Goal: Task Accomplishment & Management: Complete application form

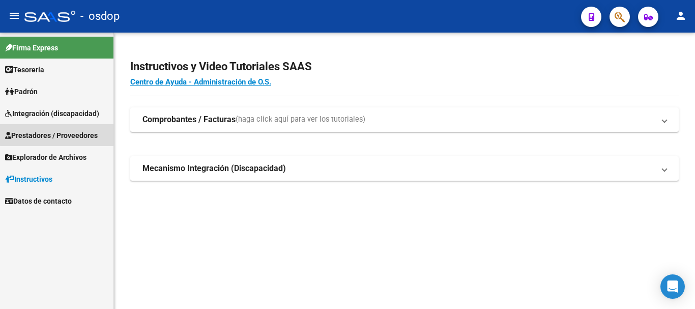
click at [66, 134] on span "Prestadores / Proveedores" at bounding box center [51, 135] width 93 height 11
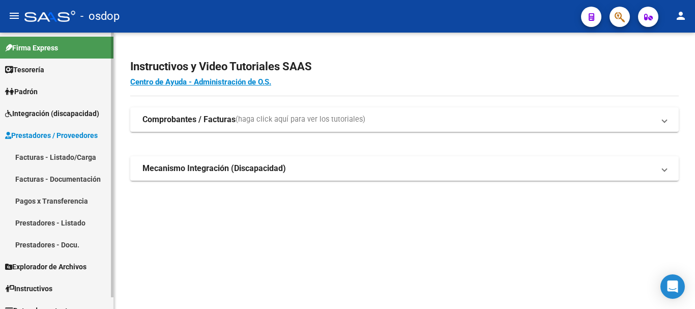
click at [62, 155] on link "Facturas - Listado/Carga" at bounding box center [56, 157] width 113 height 22
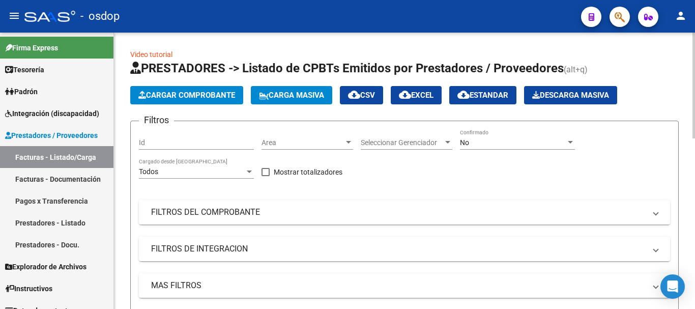
click at [200, 99] on button "Cargar Comprobante" at bounding box center [186, 95] width 113 height 18
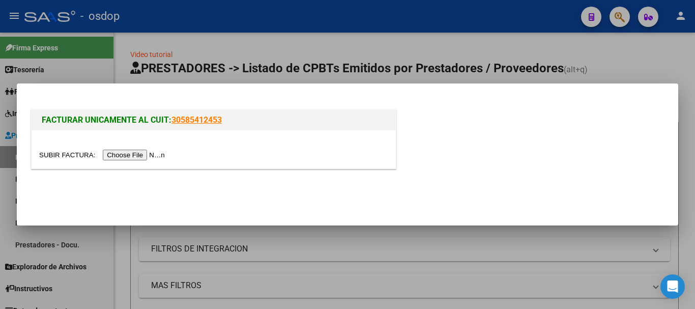
click at [133, 157] on input "file" at bounding box center [103, 155] width 129 height 11
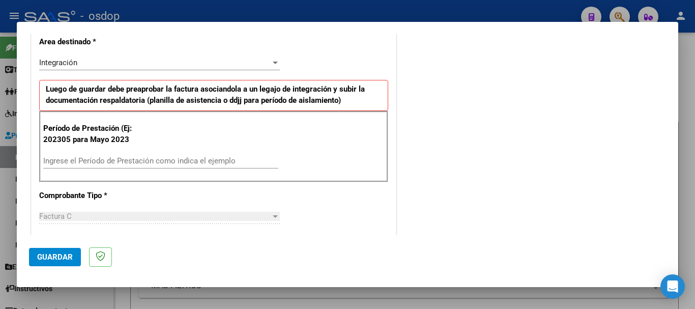
scroll to position [254, 0]
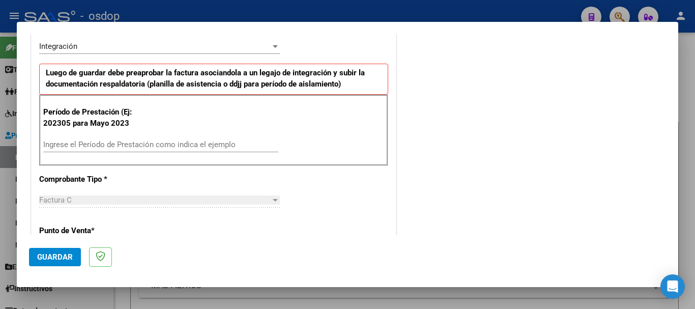
click at [181, 137] on div "Ingrese el Período de Prestación como indica el ejemplo" at bounding box center [160, 144] width 235 height 15
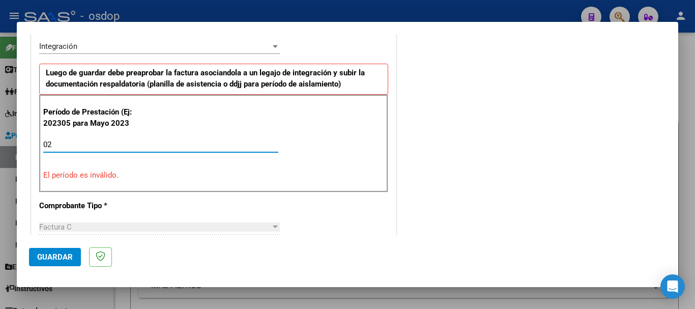
type input "0"
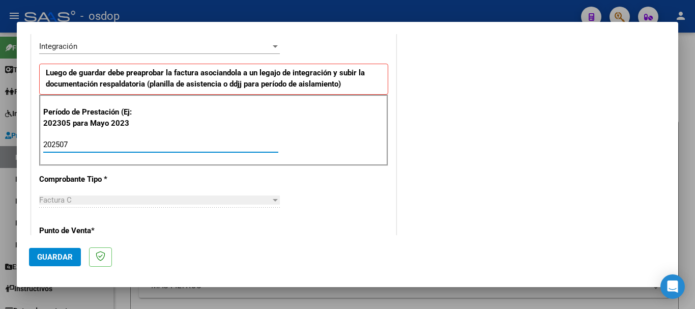
scroll to position [509, 0]
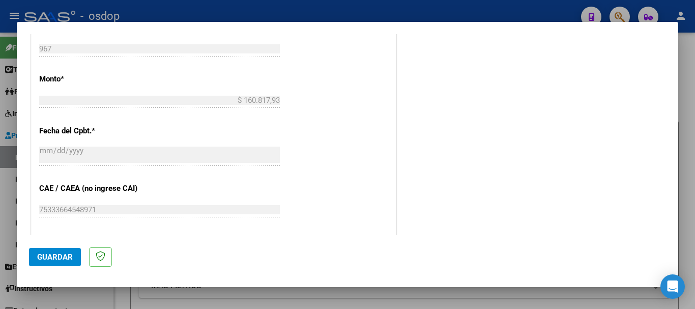
type input "202507"
click at [50, 255] on span "Guardar" at bounding box center [55, 256] width 36 height 9
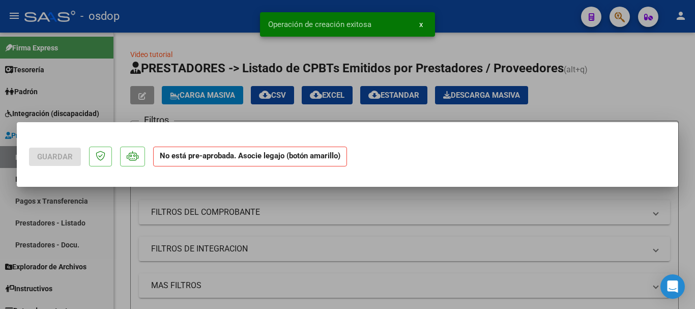
scroll to position [0, 0]
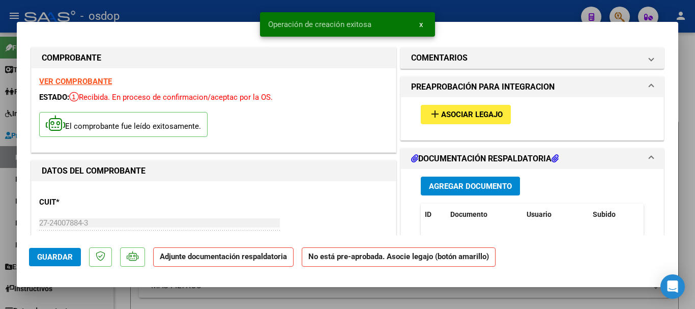
click at [478, 190] on span "Agregar Documento" at bounding box center [470, 186] width 83 height 9
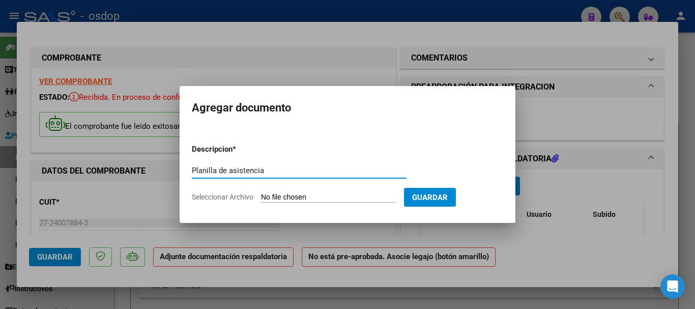
type input "Planilla de asistencia"
click at [325, 196] on input "Seleccionar Archivo" at bounding box center [328, 198] width 135 height 10
type input "C:\fakepath\ALL 967 - [PERSON_NAME] - [DATE] - ASIS.pdf"
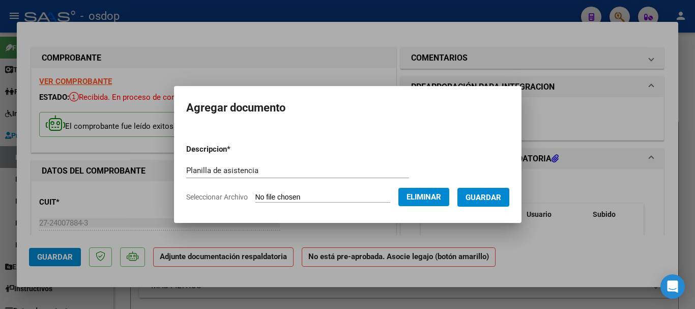
click at [495, 198] on span "Guardar" at bounding box center [484, 197] width 36 height 9
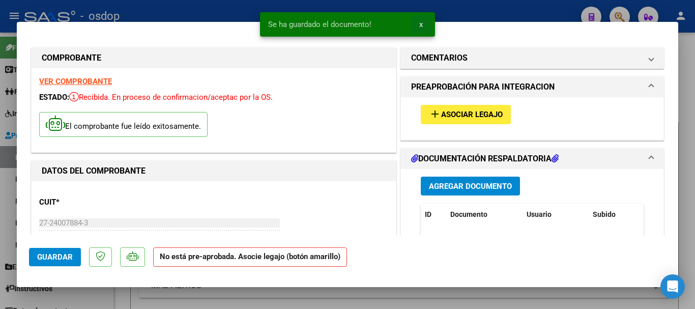
click at [418, 25] on button "x" at bounding box center [421, 24] width 20 height 18
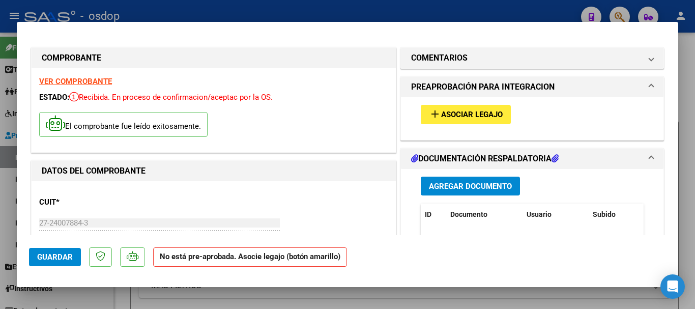
click at [468, 113] on span "Asociar Legajo" at bounding box center [472, 114] width 62 height 9
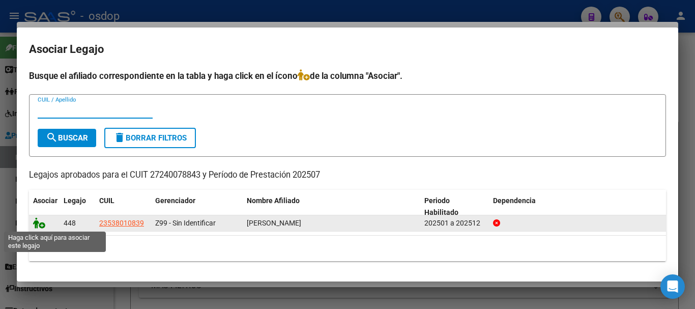
click at [39, 222] on icon at bounding box center [39, 222] width 12 height 11
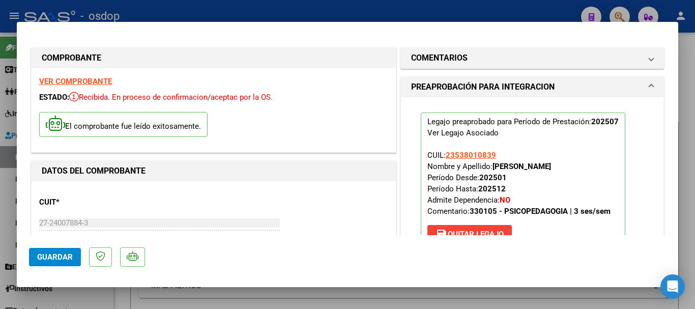
scroll to position [254, 0]
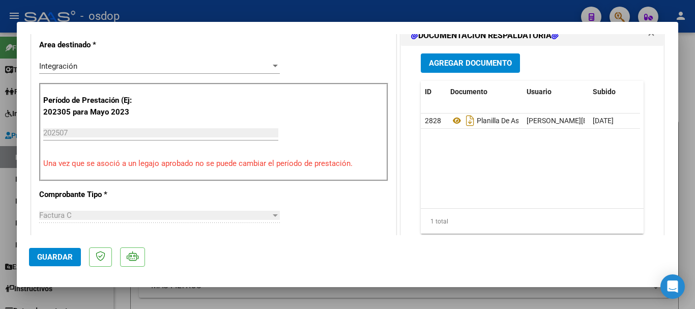
click at [44, 256] on span "Guardar" at bounding box center [55, 256] width 36 height 9
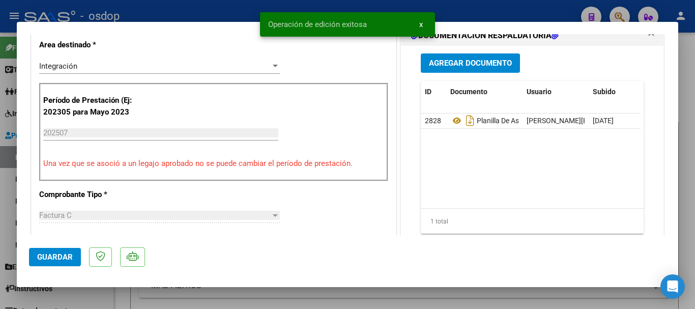
click at [420, 24] on span "x" at bounding box center [421, 24] width 4 height 9
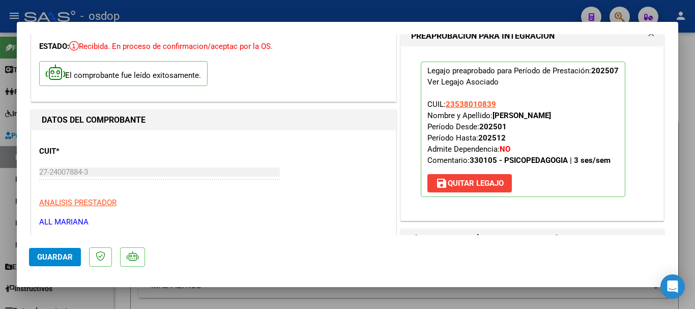
scroll to position [0, 0]
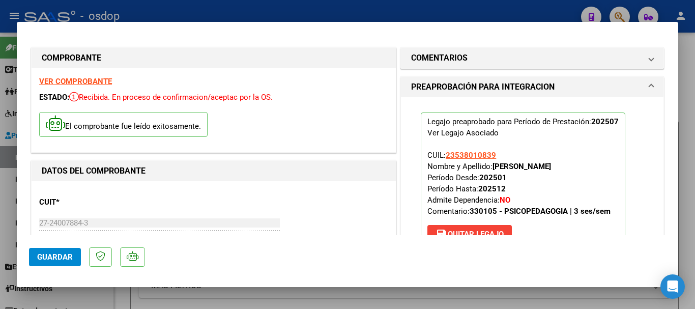
click at [546, 10] on div at bounding box center [347, 154] width 695 height 309
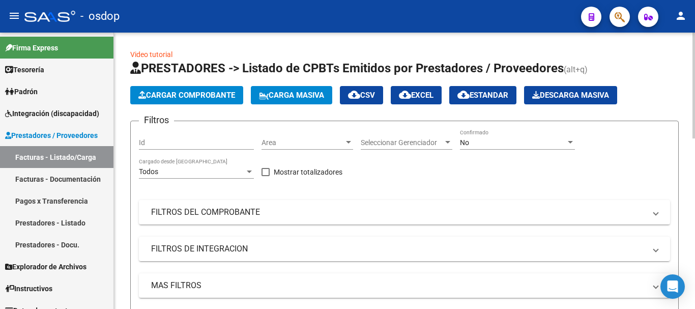
click at [195, 96] on span "Cargar Comprobante" at bounding box center [186, 95] width 97 height 9
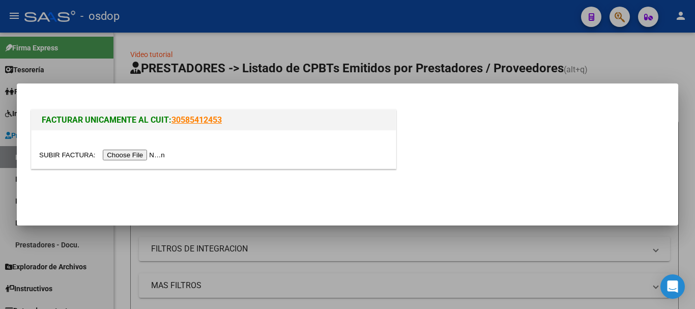
click at [126, 156] on input "file" at bounding box center [103, 155] width 129 height 11
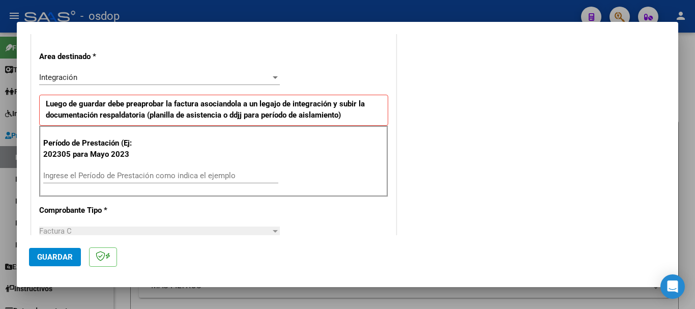
scroll to position [254, 0]
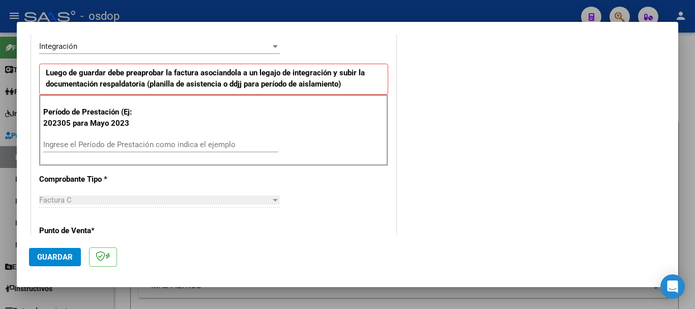
click at [134, 143] on input "Ingrese el Período de Prestación como indica el ejemplo" at bounding box center [160, 144] width 235 height 9
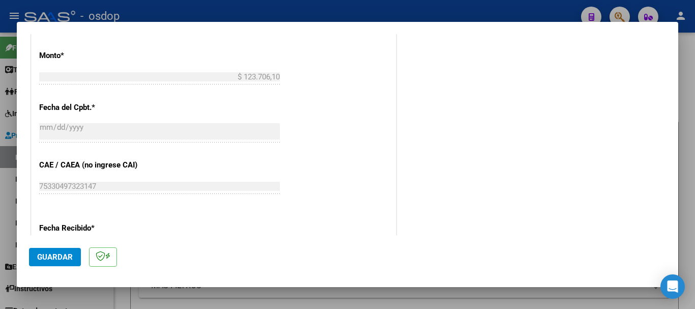
scroll to position [611, 0]
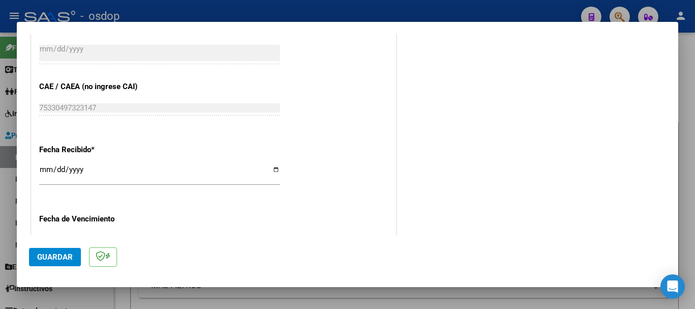
type input "202507"
click at [50, 256] on span "Guardar" at bounding box center [55, 256] width 36 height 9
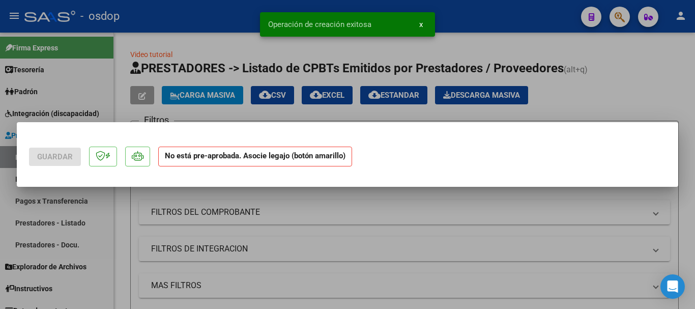
scroll to position [0, 0]
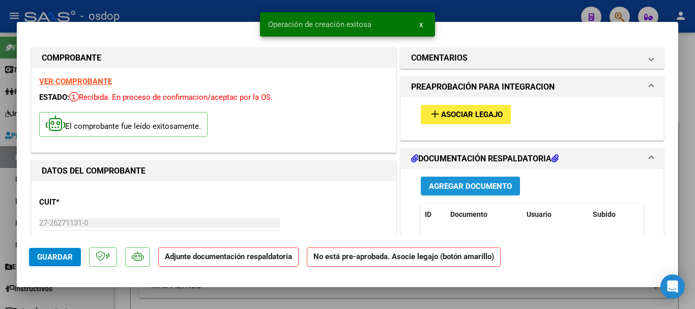
click at [468, 184] on span "Agregar Documento" at bounding box center [470, 186] width 83 height 9
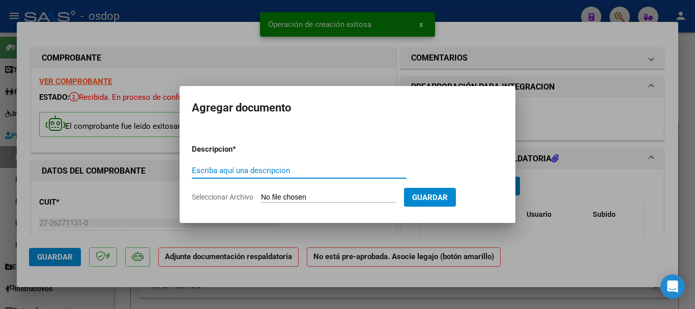
paste input "Planilla de asistencia"
type input "Planilla de asistencia"
click at [315, 196] on input "Seleccionar Archivo" at bounding box center [328, 198] width 135 height 10
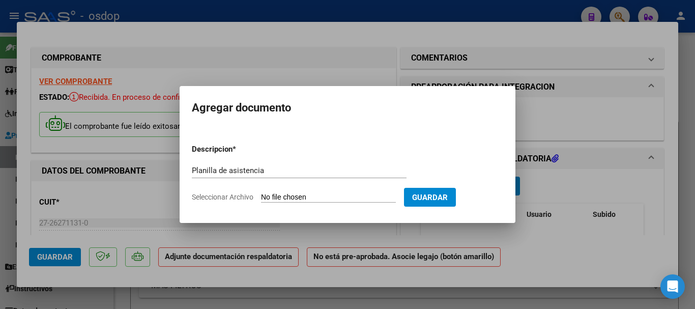
type input "C:\fakepath\[PERSON_NAME] 930 - [PERSON_NAME] - [DATE] - ASIS.pdf"
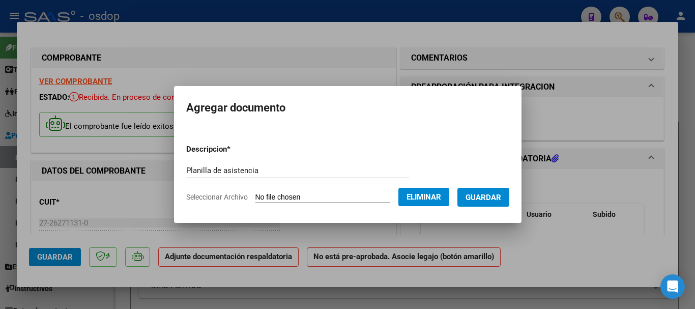
click at [491, 200] on span "Guardar" at bounding box center [484, 197] width 36 height 9
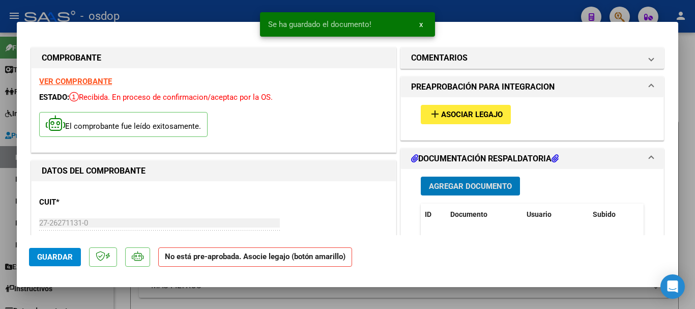
click at [419, 24] on span "x" at bounding box center [421, 24] width 4 height 9
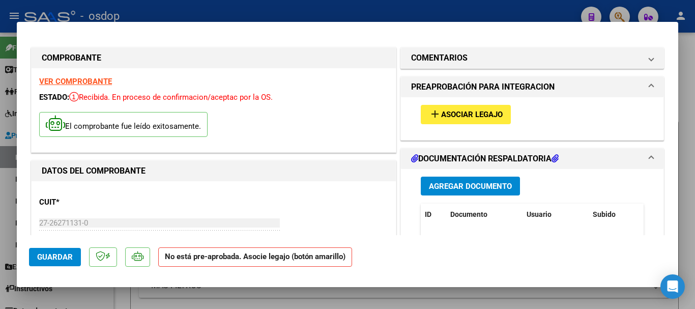
click at [471, 187] on span "Agregar Documento" at bounding box center [470, 186] width 83 height 9
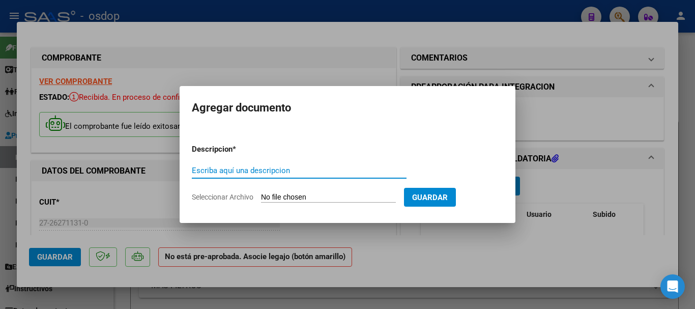
click at [386, 3] on div at bounding box center [347, 154] width 695 height 309
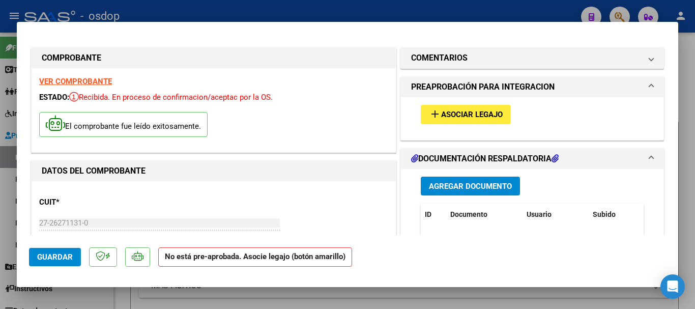
click at [464, 114] on span "Asociar Legajo" at bounding box center [472, 114] width 62 height 9
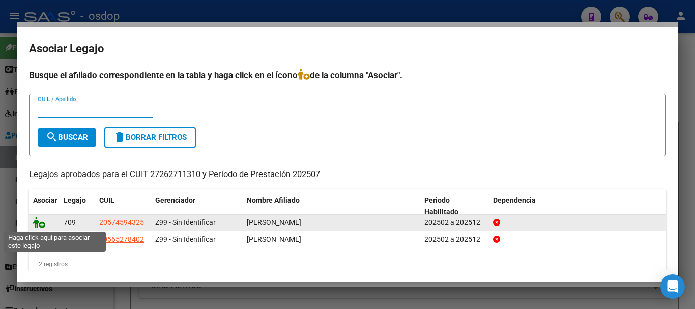
click at [41, 220] on icon at bounding box center [39, 222] width 12 height 11
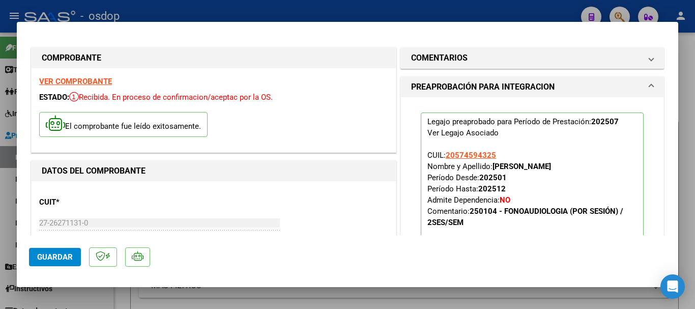
scroll to position [254, 0]
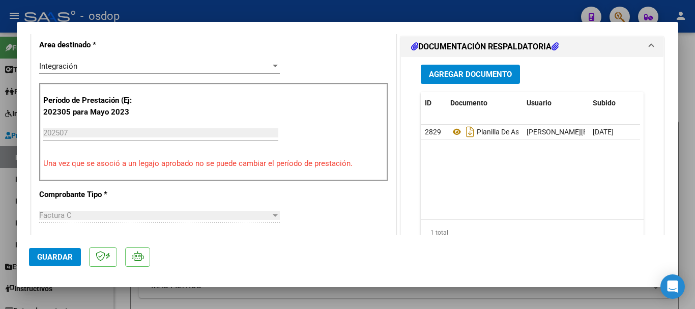
click at [43, 257] on span "Guardar" at bounding box center [55, 256] width 36 height 9
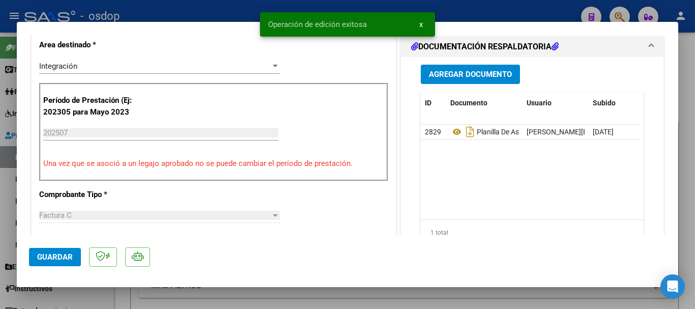
click at [423, 23] on button "x" at bounding box center [421, 24] width 20 height 18
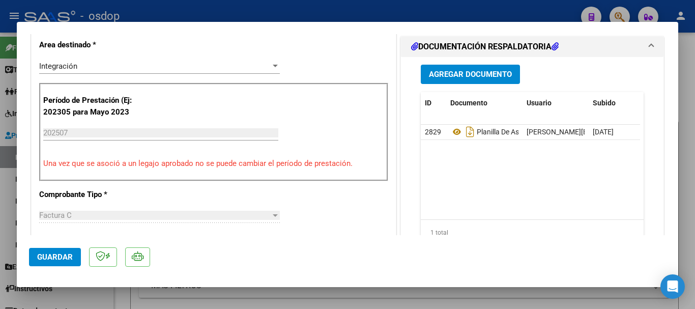
click at [465, 12] on div at bounding box center [347, 154] width 695 height 309
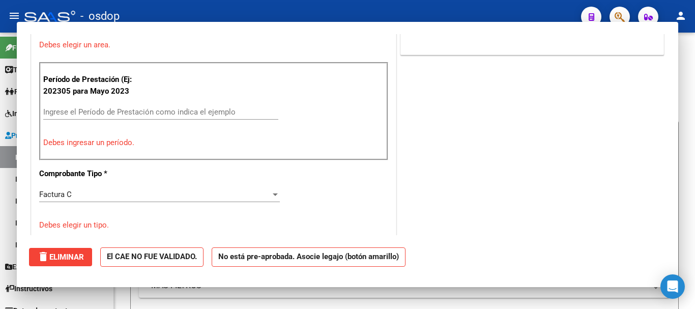
scroll to position [0, 0]
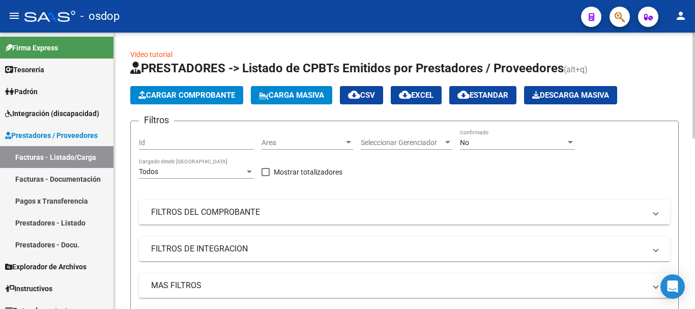
click at [172, 97] on span "Cargar Comprobante" at bounding box center [186, 95] width 97 height 9
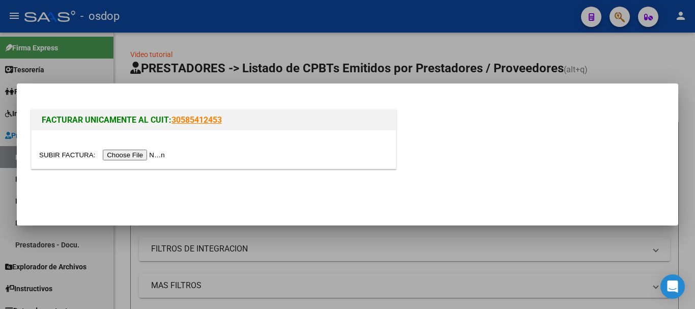
click at [135, 155] on input "file" at bounding box center [103, 155] width 129 height 11
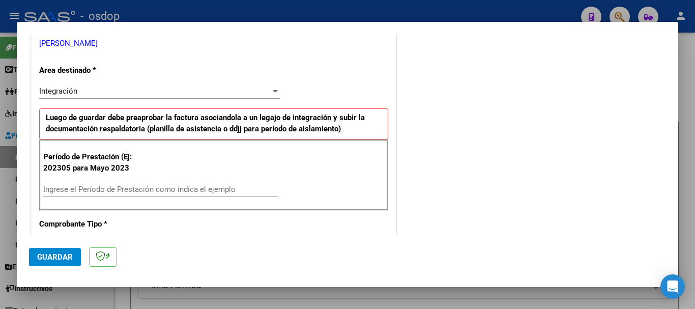
scroll to position [254, 0]
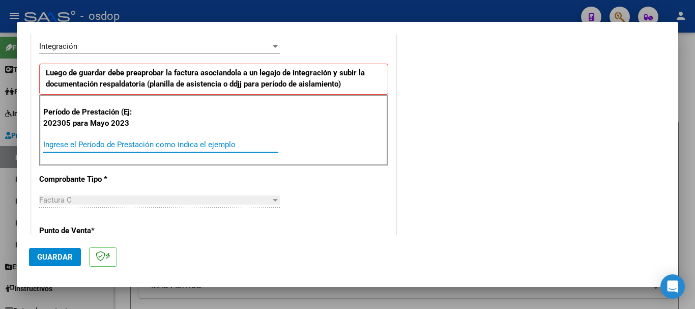
click at [168, 147] on input "Ingrese el Período de Prestación como indica el ejemplo" at bounding box center [160, 144] width 235 height 9
type input "202507"
click at [45, 263] on mat-dialog-actions "Guardar" at bounding box center [347, 255] width 637 height 40
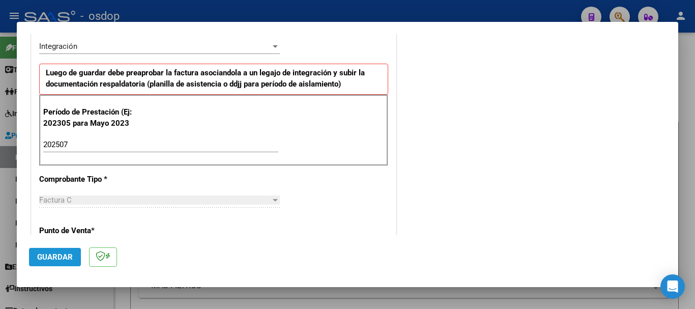
click at [54, 255] on span "Guardar" at bounding box center [55, 256] width 36 height 9
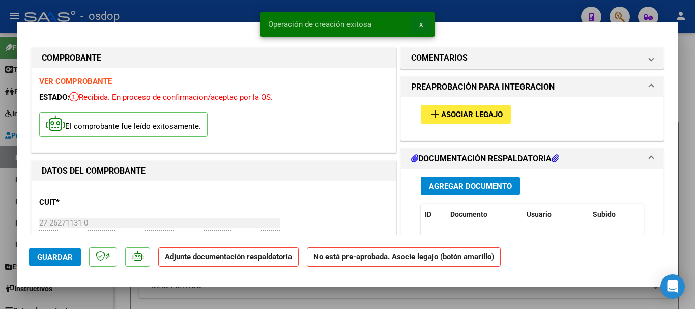
click at [423, 24] on button "x" at bounding box center [421, 24] width 20 height 18
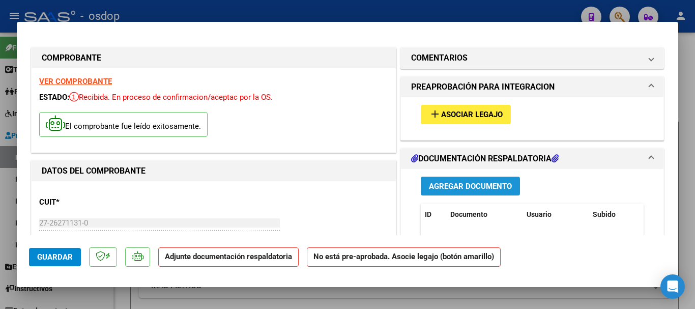
click at [475, 184] on span "Agregar Documento" at bounding box center [470, 186] width 83 height 9
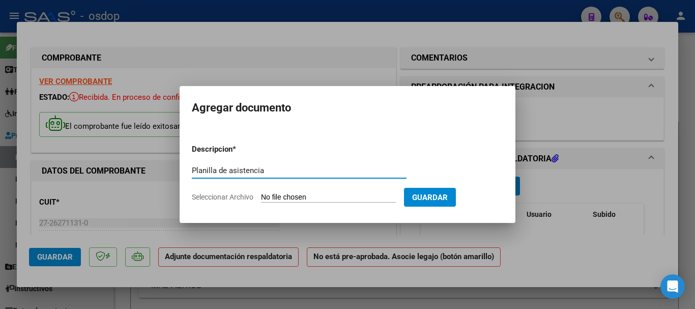
type input "Planilla de asistencia"
click at [307, 193] on input "Seleccionar Archivo" at bounding box center [328, 198] width 135 height 10
type input "C:\fakepath\[PERSON_NAME] 931 - [PERSON_NAME] - [DATE] - ASIS.pdf"
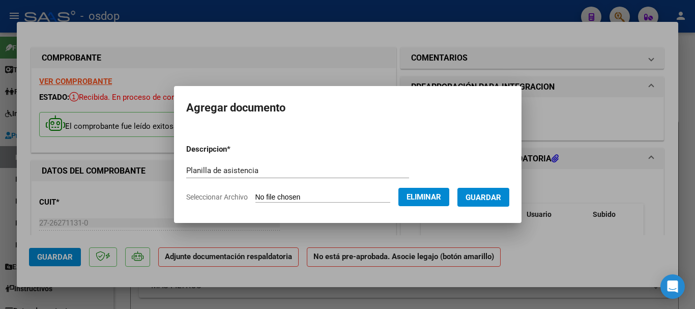
click at [500, 197] on span "Guardar" at bounding box center [484, 197] width 36 height 9
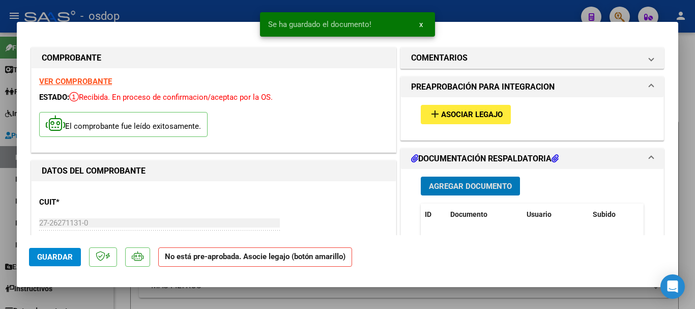
click at [422, 23] on span "x" at bounding box center [421, 24] width 4 height 9
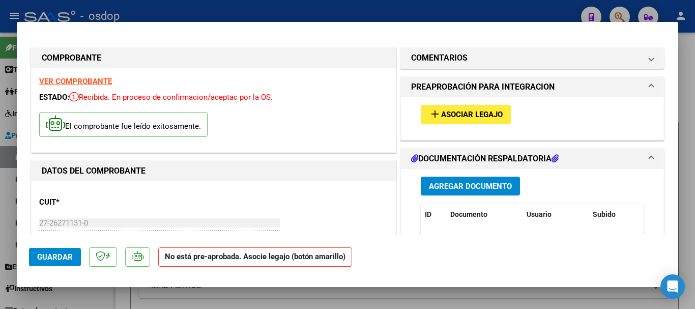
click at [469, 115] on span "Asociar Legajo" at bounding box center [472, 114] width 62 height 9
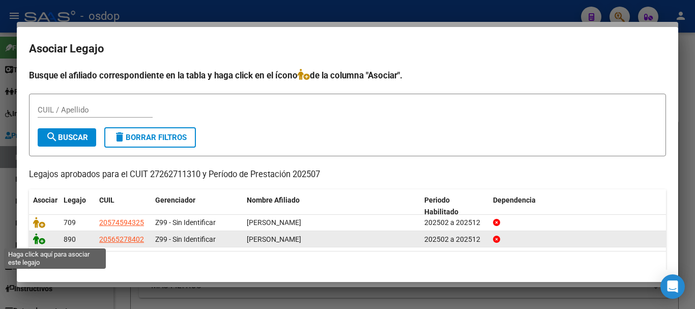
click at [38, 241] on icon at bounding box center [39, 238] width 12 height 11
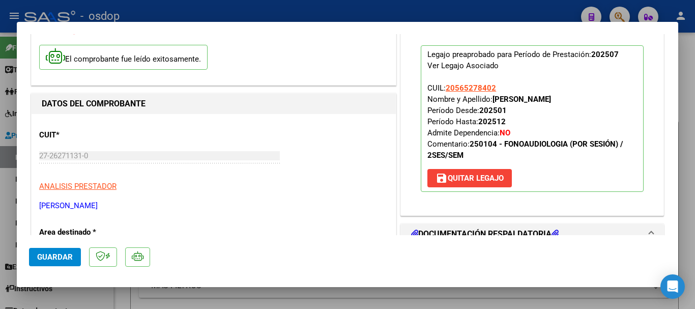
scroll to position [51, 0]
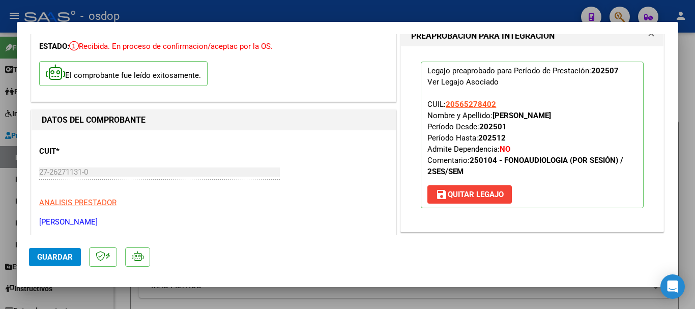
click at [56, 260] on span "Guardar" at bounding box center [55, 256] width 36 height 9
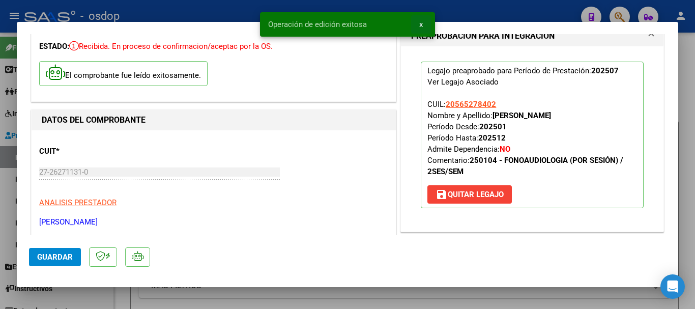
click at [422, 25] on span "x" at bounding box center [421, 24] width 4 height 9
